Goal: Task Accomplishment & Management: Manage account settings

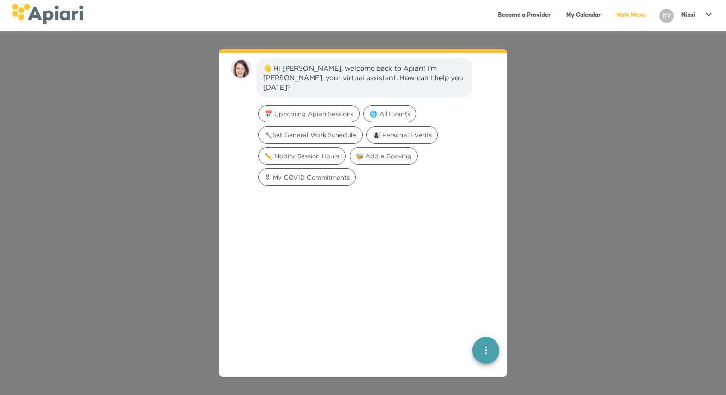
scroll to position [13, 0]
click at [686, 15] on p "Nissi" at bounding box center [689, 16] width 14 height 8
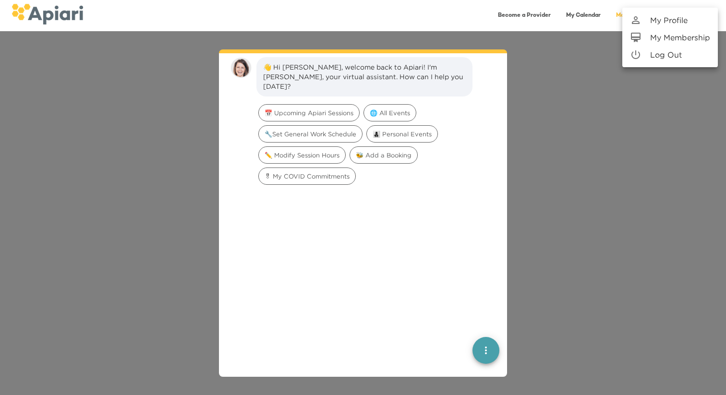
click at [644, 17] on div at bounding box center [640, 20] width 20 height 12
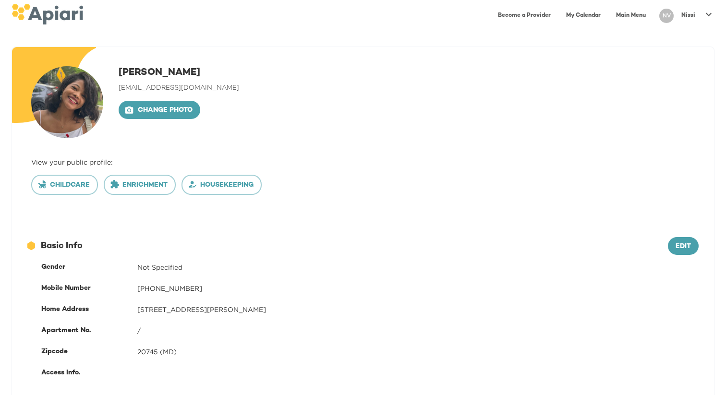
click at [619, 15] on link "Main Menu" at bounding box center [631, 16] width 41 height 20
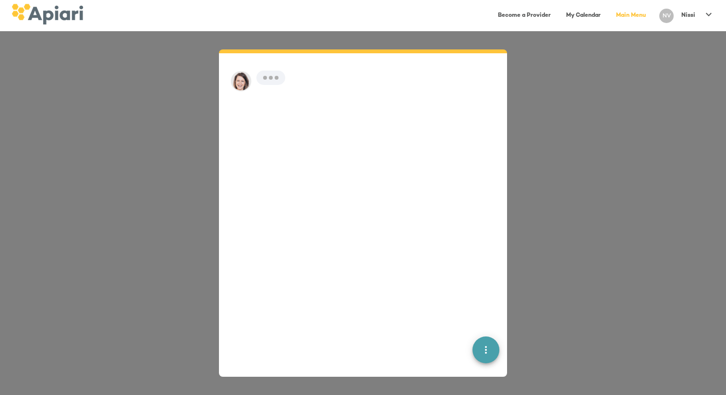
scroll to position [13, 0]
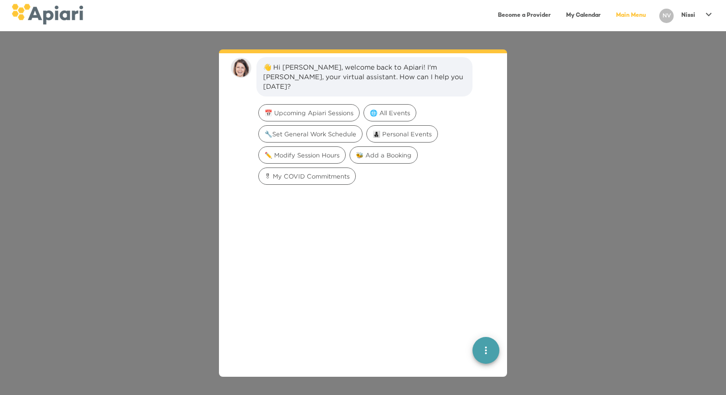
click at [530, 15] on link "Become a Provider" at bounding box center [524, 16] width 64 height 20
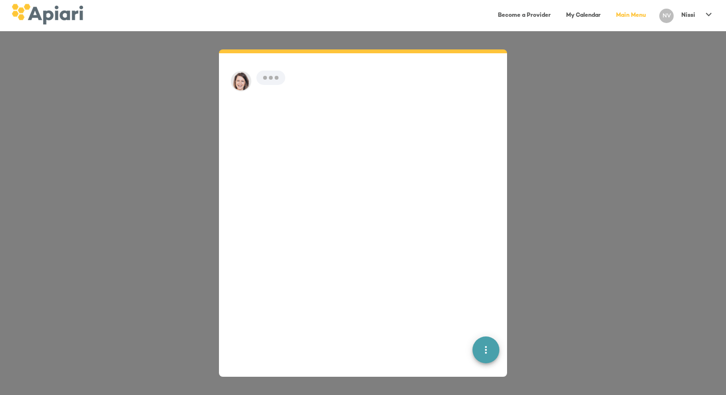
scroll to position [13, 0]
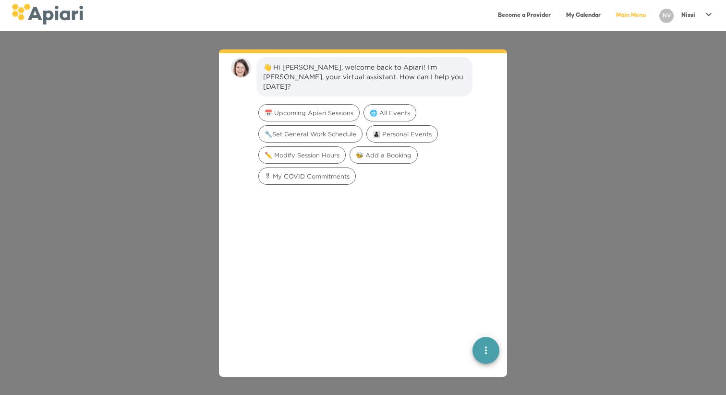
click at [577, 20] on link "My Calendar" at bounding box center [584, 16] width 46 height 20
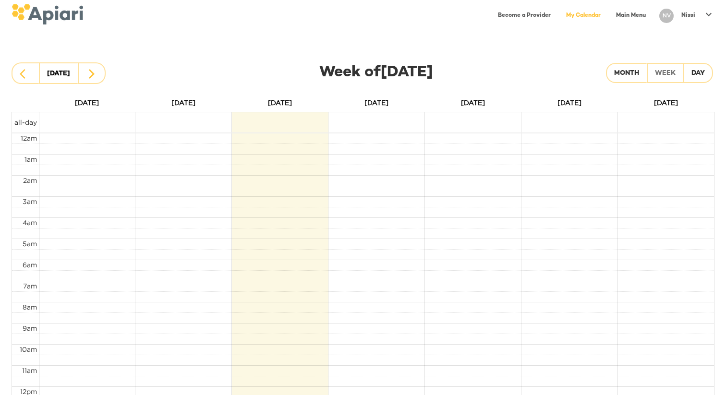
click at [706, 16] on icon at bounding box center [709, 15] width 12 height 12
click at [699, 36] on p "My Membership" at bounding box center [681, 38] width 60 height 12
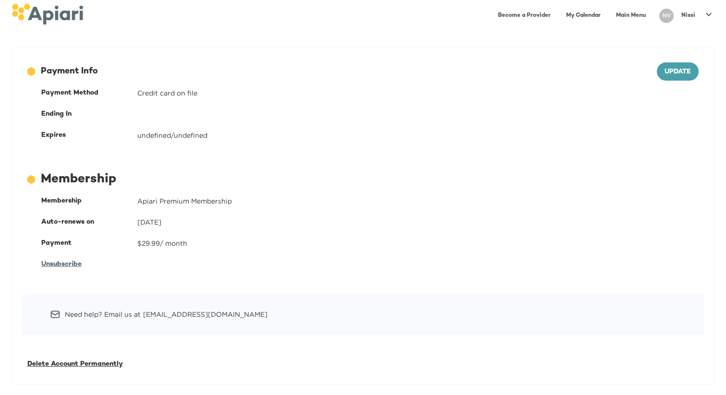
click at [74, 266] on span "Unsubscribe" at bounding box center [61, 264] width 40 height 7
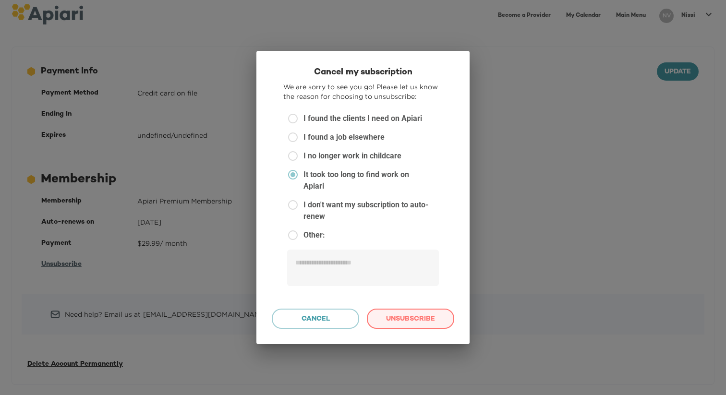
click at [396, 314] on span "Unsubscribe" at bounding box center [410, 320] width 71 height 12
type textarea "*"
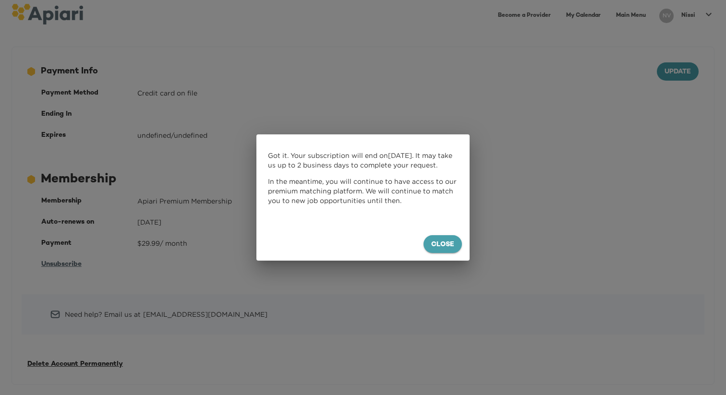
click at [435, 249] on span "Close" at bounding box center [442, 245] width 23 height 12
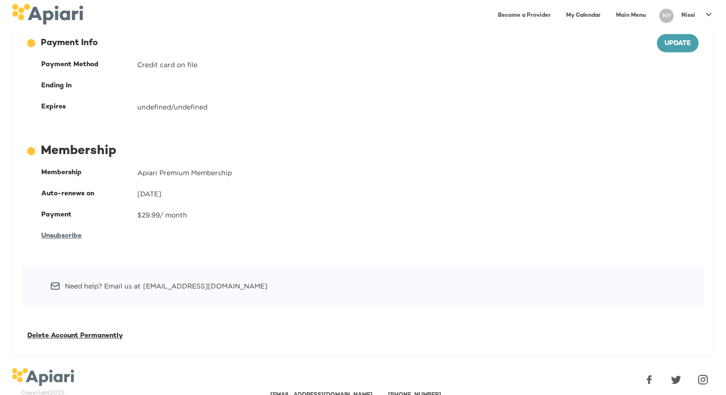
scroll to position [17, 0]
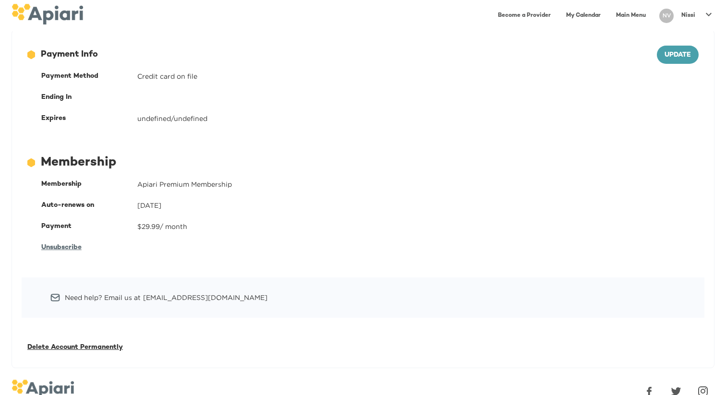
click at [159, 123] on div "Expires undefined/undefined" at bounding box center [370, 118] width 669 height 21
click at [79, 247] on span "Unsubscribe" at bounding box center [61, 247] width 40 height 7
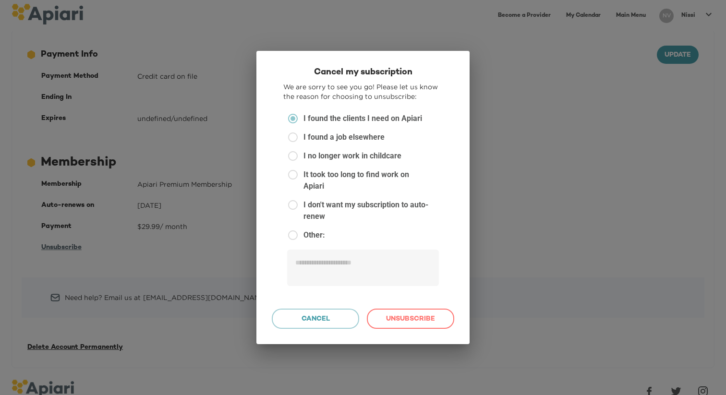
click at [215, 257] on div "Cancel my subscription We are sorry to see you go! Please let us know the reaso…" at bounding box center [363, 197] width 726 height 395
click at [294, 314] on span "Cancel" at bounding box center [315, 320] width 71 height 12
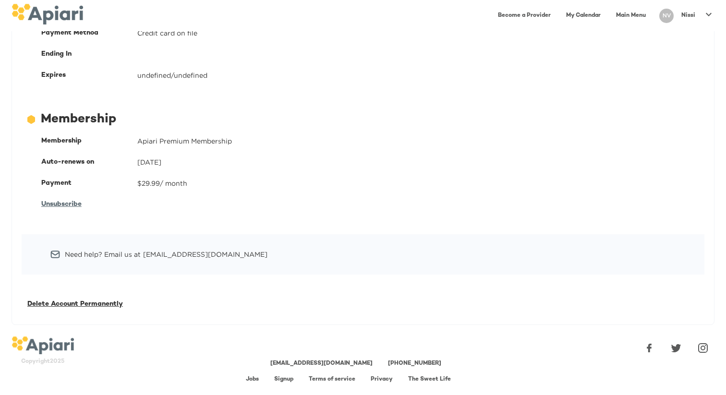
scroll to position [0, 0]
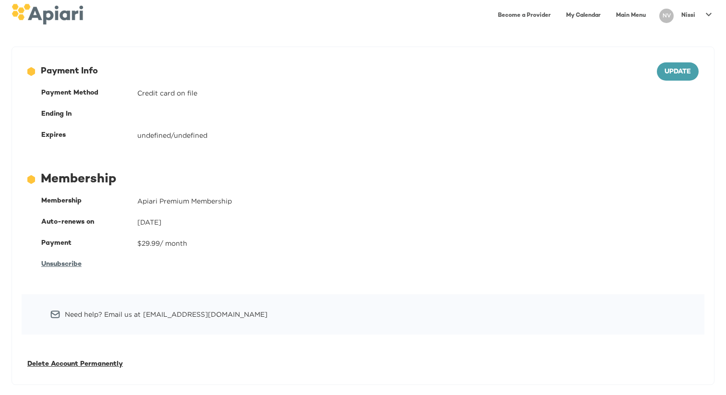
click at [538, 15] on link "Become a Provider" at bounding box center [524, 16] width 64 height 20
click at [631, 12] on link "Main Menu" at bounding box center [631, 16] width 41 height 20
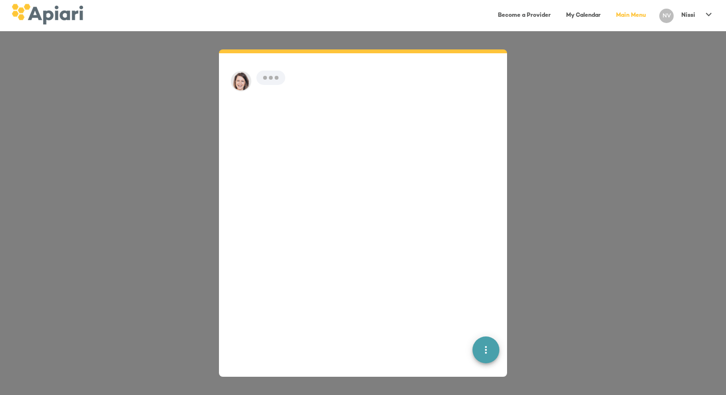
scroll to position [13, 0]
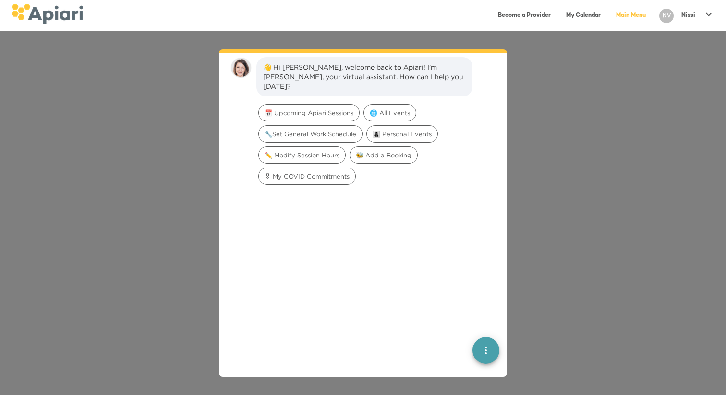
click at [704, 9] on icon at bounding box center [709, 15] width 12 height 12
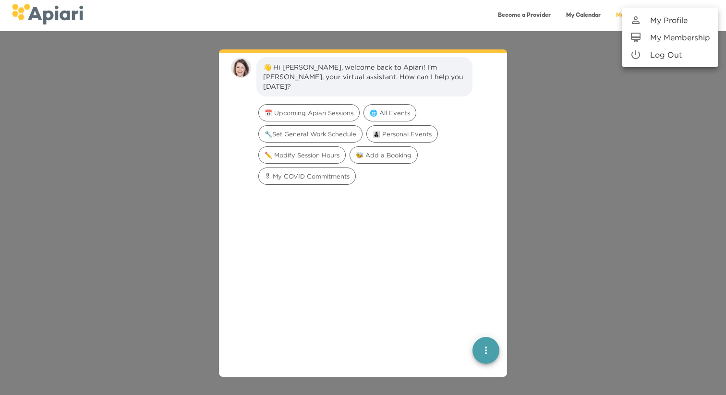
click at [677, 35] on p "My Membership" at bounding box center [681, 38] width 60 height 12
